Goal: Check status: Check status

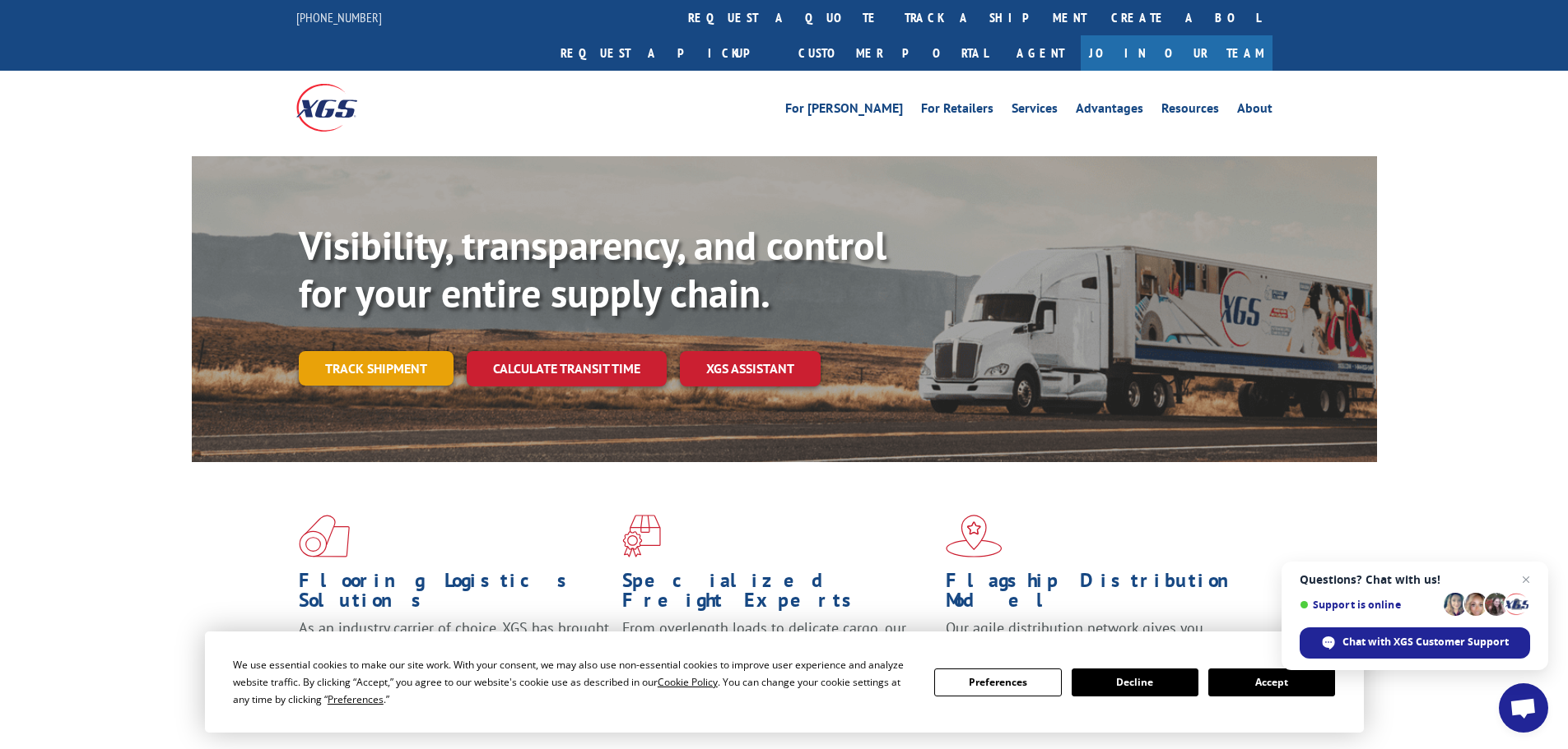
click at [385, 351] on link "Track shipment" at bounding box center [376, 368] width 155 height 35
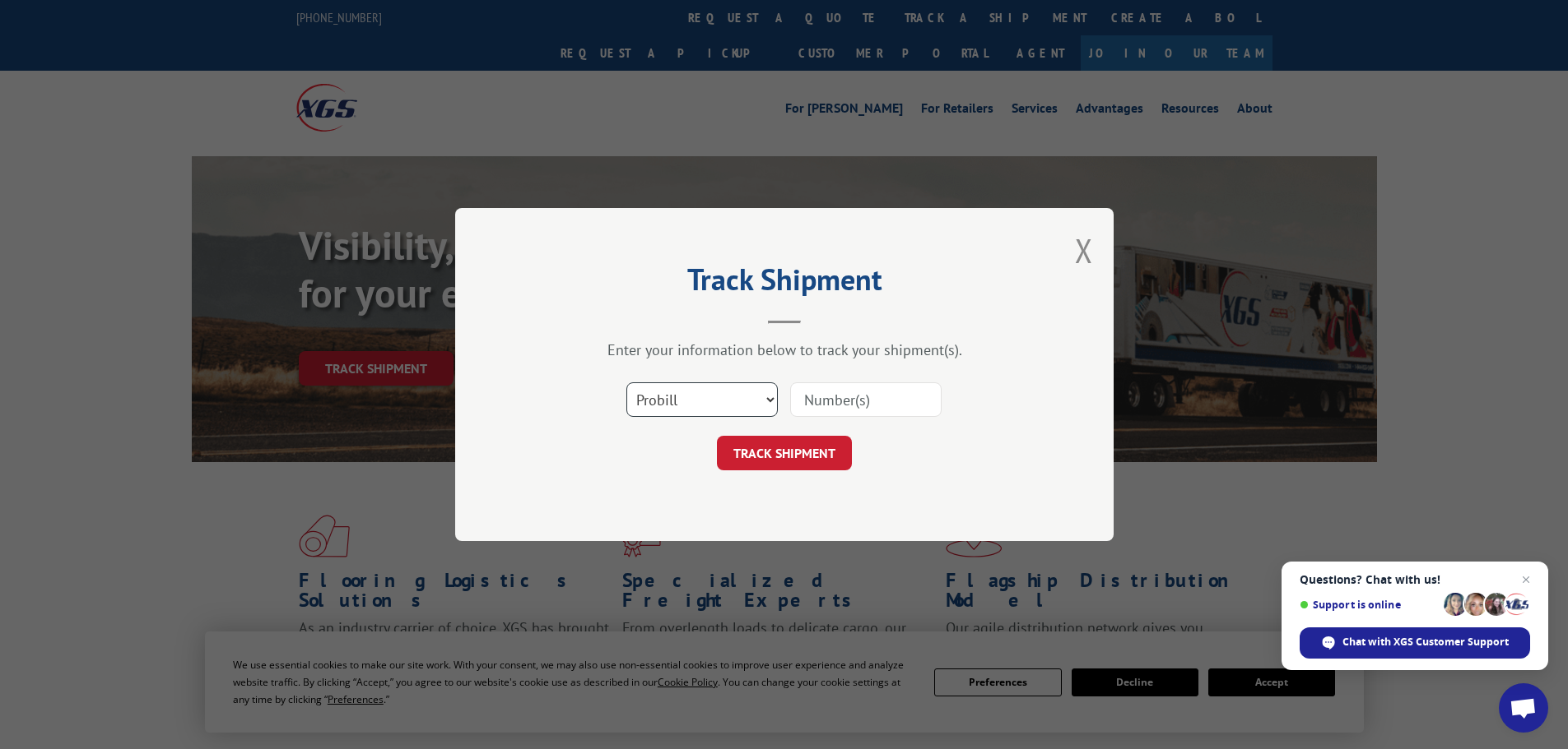
click at [748, 393] on select "Select category... Probill BOL PO" at bounding box center [701, 400] width 151 height 35
select select "po"
click at [626, 383] on select "Select category... Probill BOL PO" at bounding box center [701, 400] width 151 height 35
click at [842, 393] on input at bounding box center [865, 400] width 151 height 35
paste input "23509603"
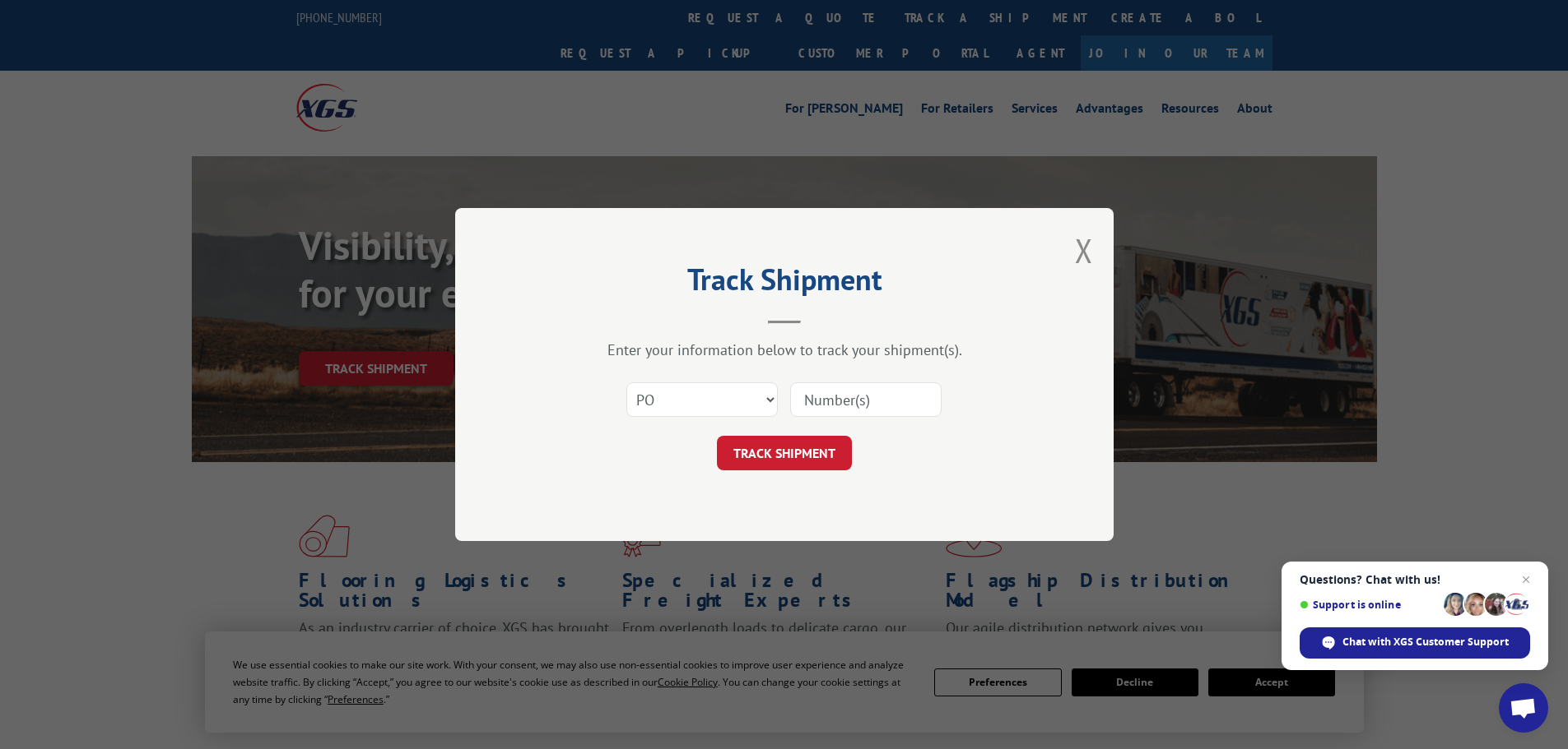
type input "23509603"
click button "TRACK SHIPMENT" at bounding box center [784, 453] width 135 height 35
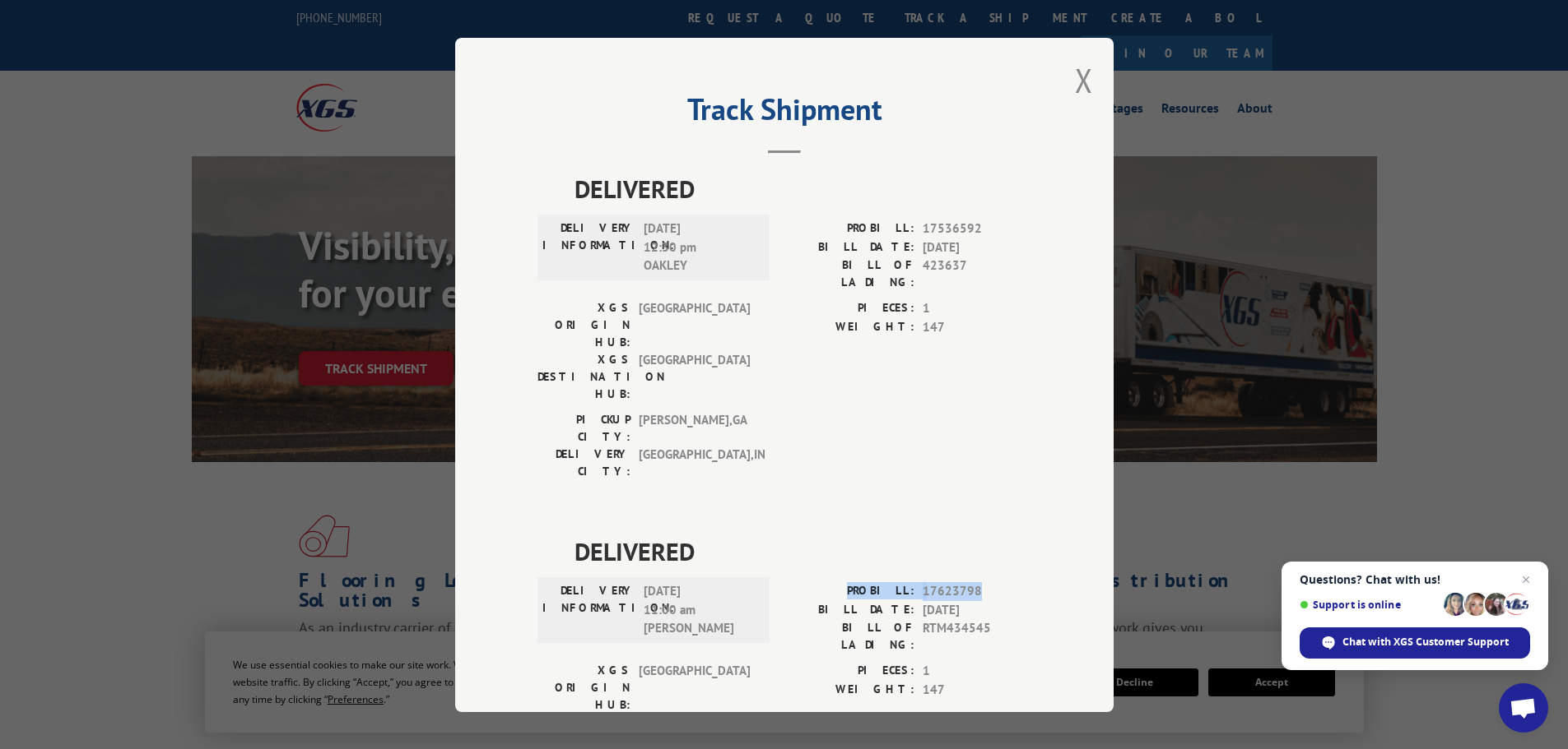
drag, startPoint x: 973, startPoint y: 496, endPoint x: 860, endPoint y: 490, distance: 113.2
click at [860, 582] on div "PROBILL: 17623798" at bounding box center [907, 591] width 247 height 19
copy div "PROBILL: 17623798"
click at [972, 620] on span "RTM434545" at bounding box center [977, 637] width 109 height 35
drag, startPoint x: 984, startPoint y: 527, endPoint x: 822, endPoint y: 533, distance: 162.1
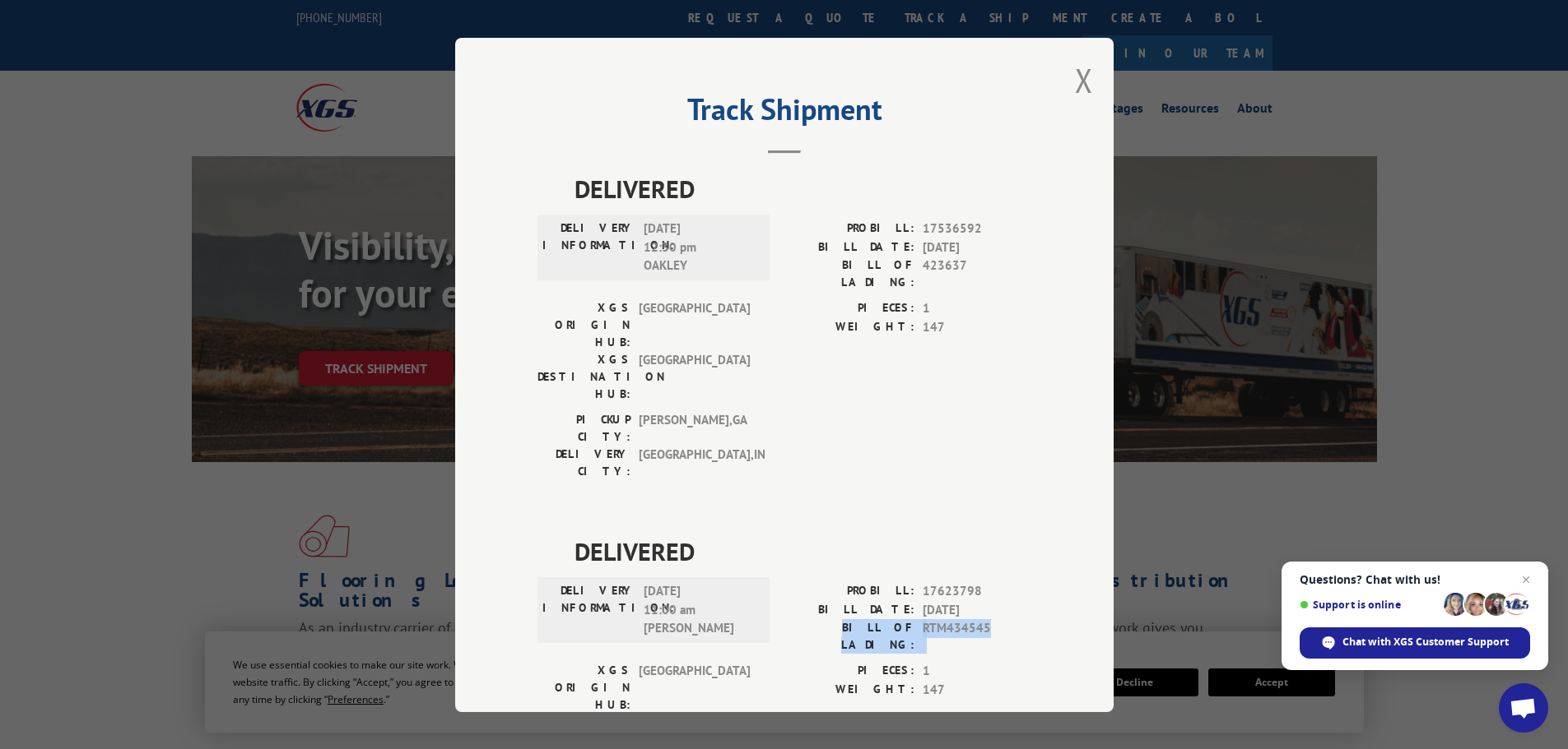
click at [822, 620] on div "BILL OF LADING: RTM434545" at bounding box center [907, 637] width 247 height 35
copy div "BILL OF LADING: RTM434545"
click at [1079, 87] on button "Close modal" at bounding box center [1083, 80] width 18 height 43
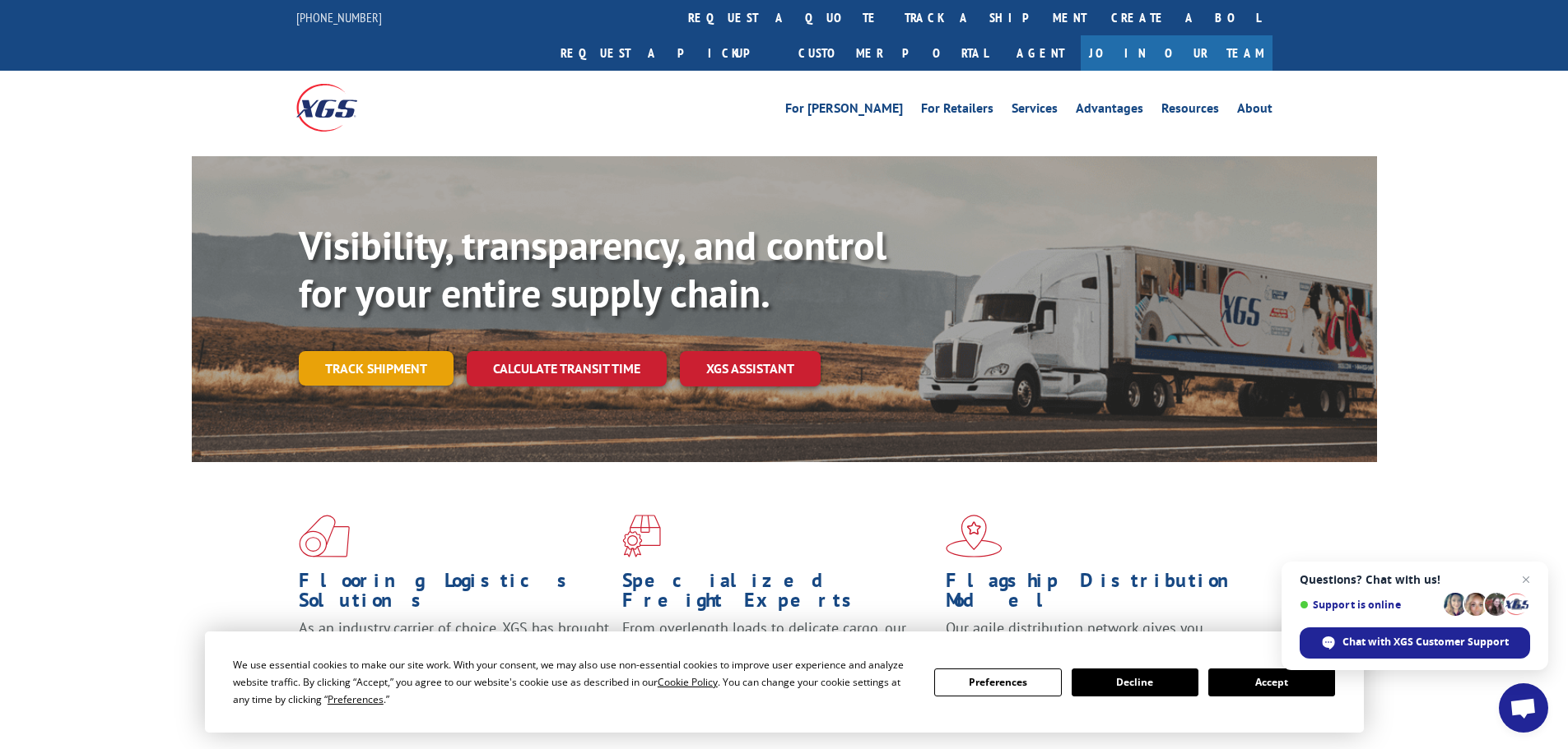
click at [425, 351] on link "Track shipment" at bounding box center [376, 368] width 155 height 35
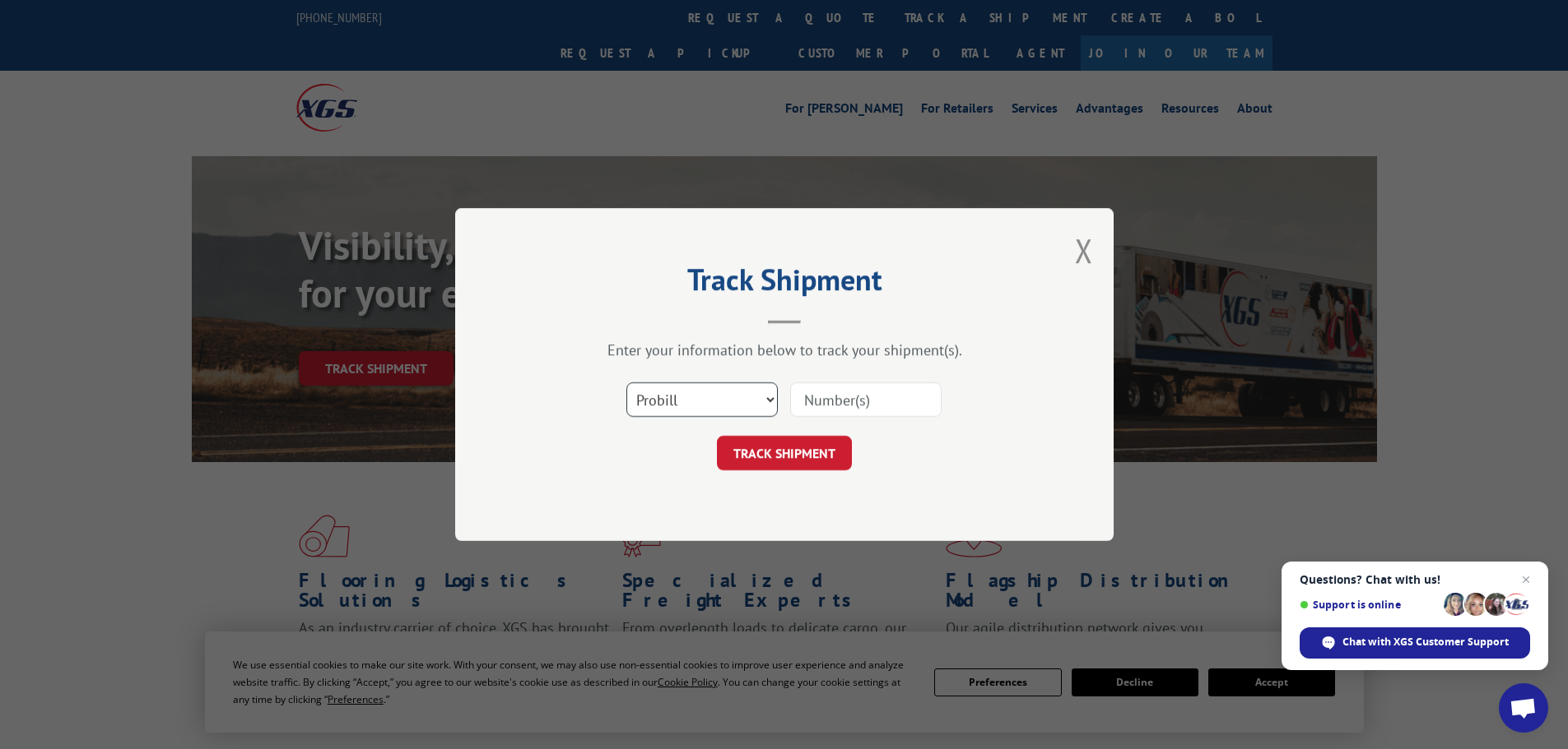
click at [713, 394] on select "Select category... Probill BOL PO" at bounding box center [701, 400] width 151 height 35
click at [1079, 247] on button "Close modal" at bounding box center [1083, 251] width 18 height 43
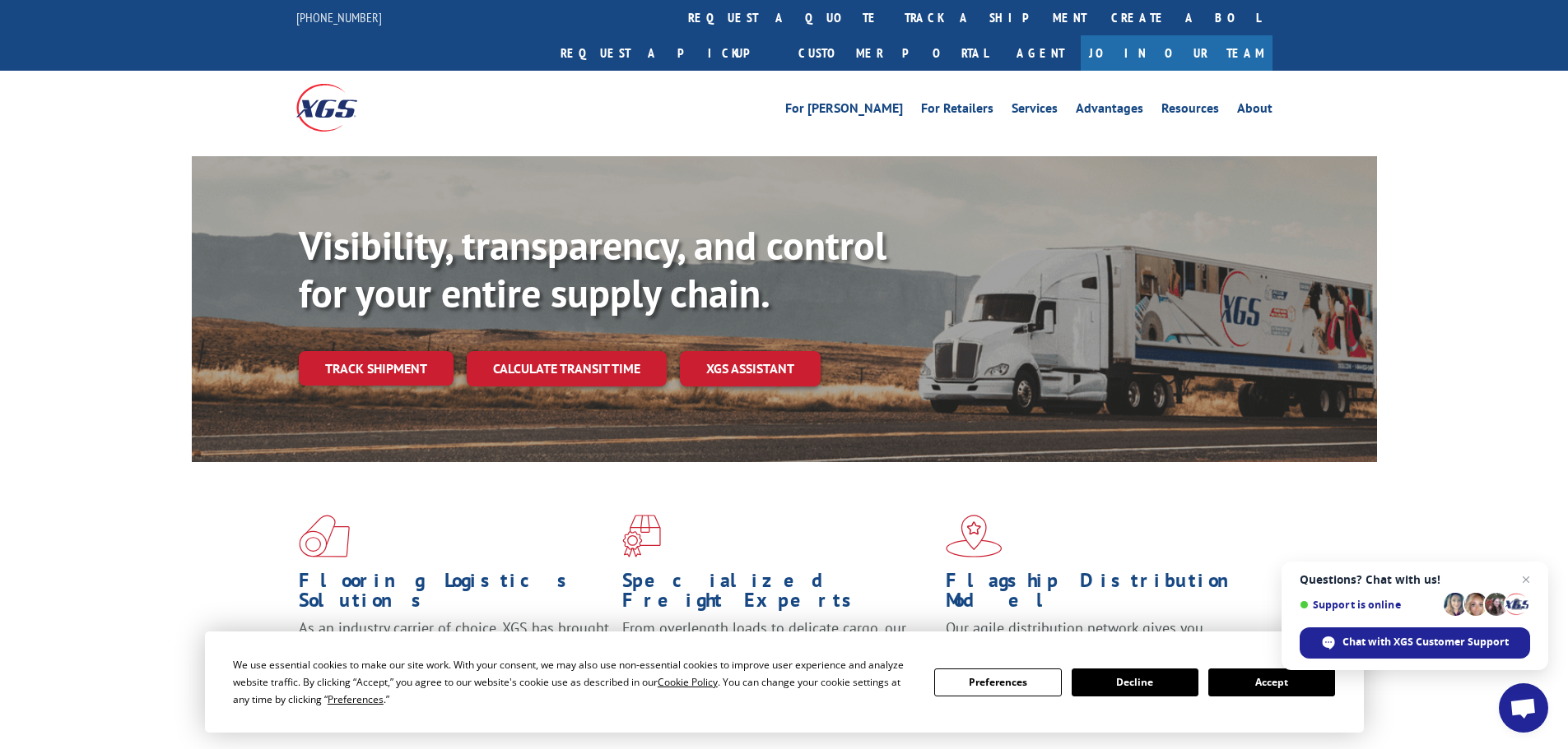
click at [568, 515] on span at bounding box center [461, 536] width 324 height 42
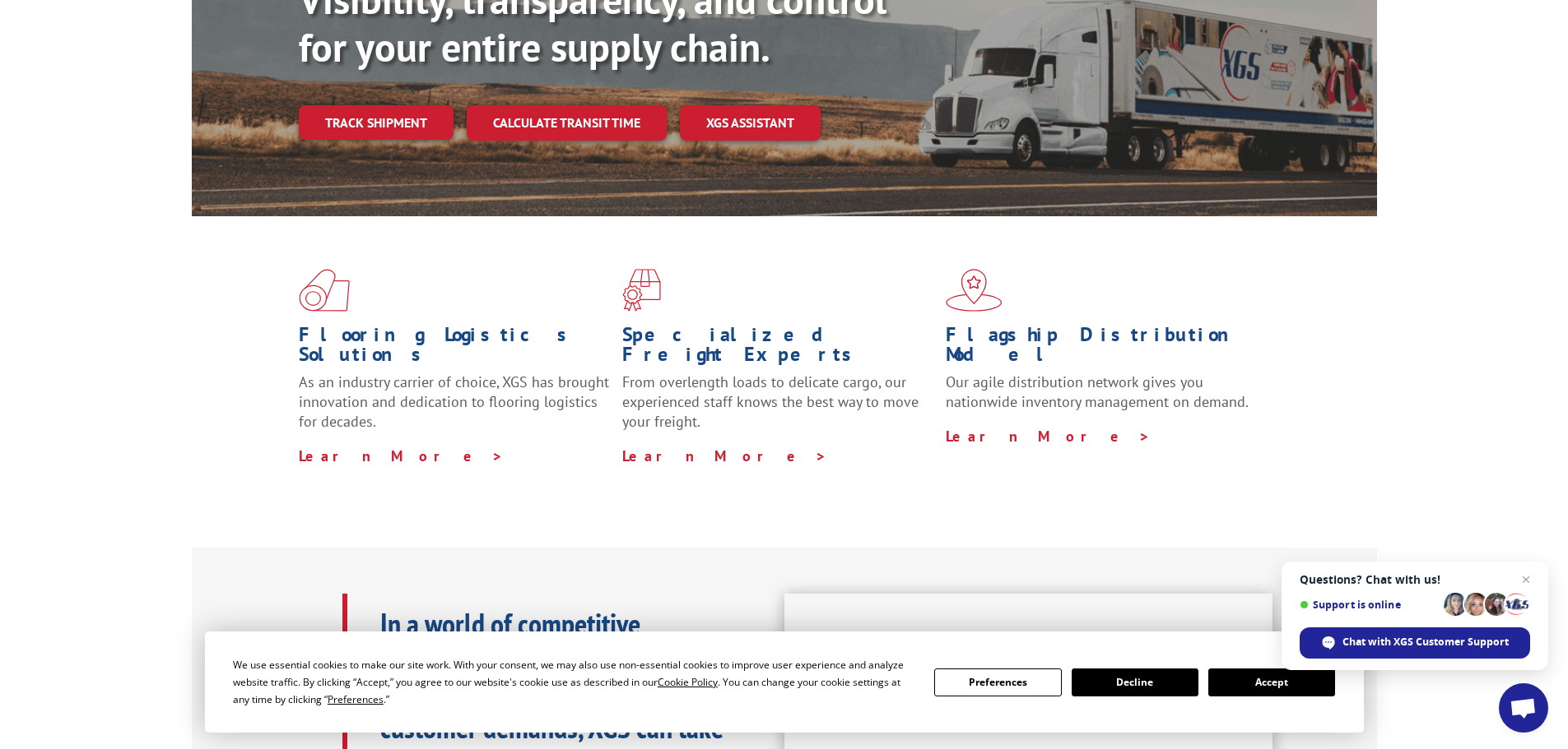
scroll to position [247, 0]
